Goal: Task Accomplishment & Management: Manage account settings

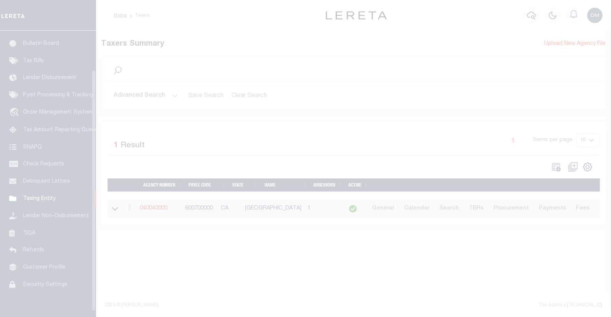
scroll to position [53, 0]
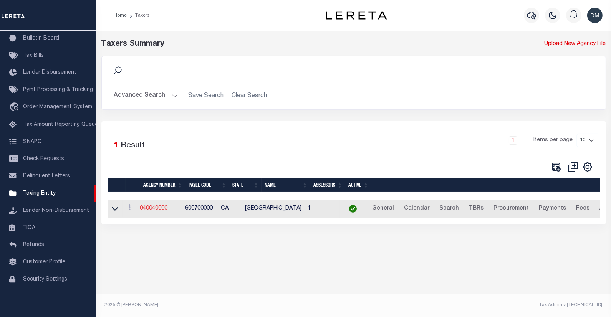
click at [158, 210] on link "040040000" at bounding box center [154, 208] width 28 height 5
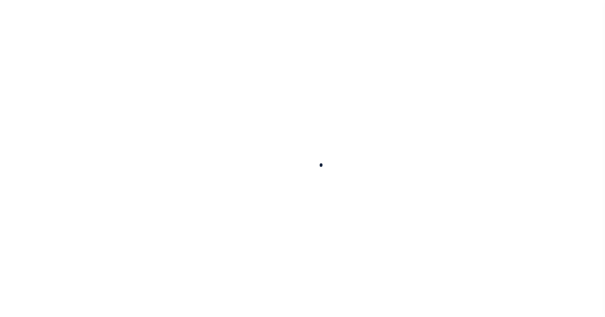
select select
checkbox input "false"
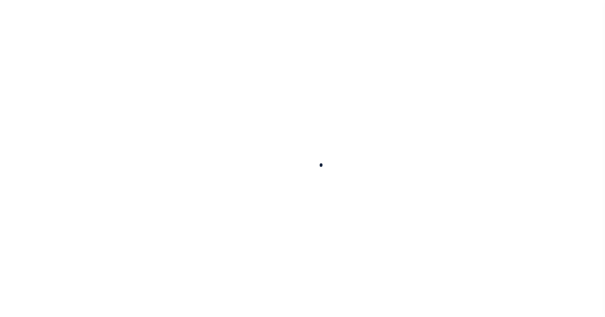
checkbox input "false"
type input "600700000"
